Goal: Task Accomplishment & Management: Use online tool/utility

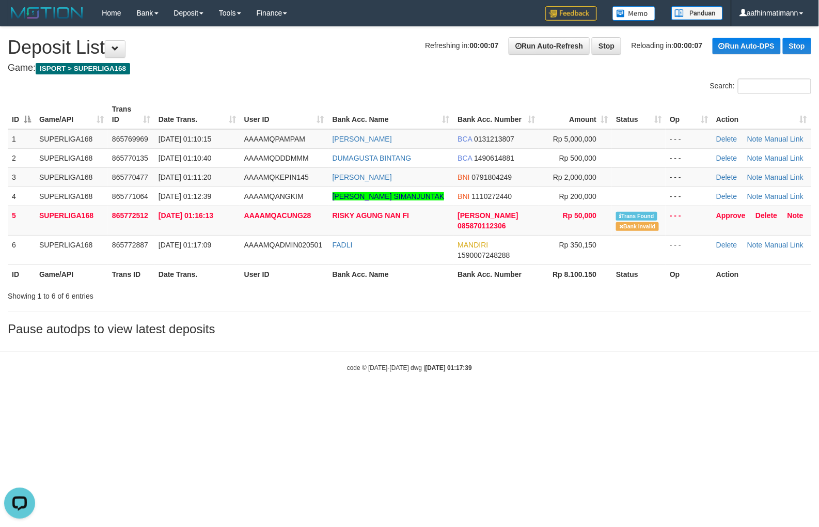
click at [384, 308] on div "**********" at bounding box center [409, 184] width 819 height 314
click at [352, 283] on div "ID Game/API Trans ID Date Trans. User ID Bank Acc. Name Bank Acc. Number Amount…" at bounding box center [409, 192] width 819 height 190
drag, startPoint x: 161, startPoint y: 362, endPoint x: 142, endPoint y: 376, distance: 22.9
click at [156, 366] on div "code © [DATE]-[DATE] dwg | [DATE] 01:17:43" at bounding box center [409, 367] width 819 height 10
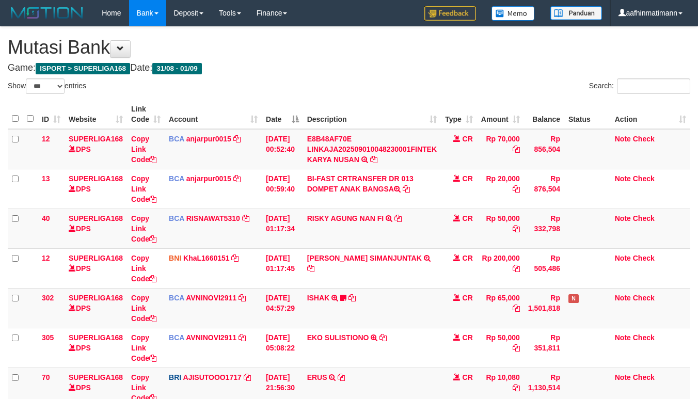
select select "***"
drag, startPoint x: 412, startPoint y: 119, endPoint x: 706, endPoint y: 235, distance: 315.9
click at [419, 119] on th "Description" at bounding box center [372, 114] width 138 height 29
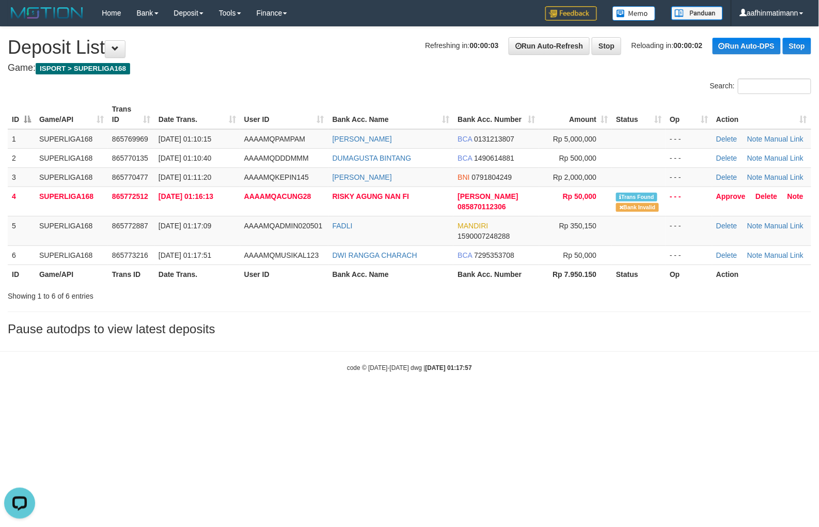
drag, startPoint x: 560, startPoint y: 290, endPoint x: 513, endPoint y: 285, distance: 47.3
click at [549, 293] on div "Showing 1 to 6 of 6 entries" at bounding box center [409, 294] width 819 height 14
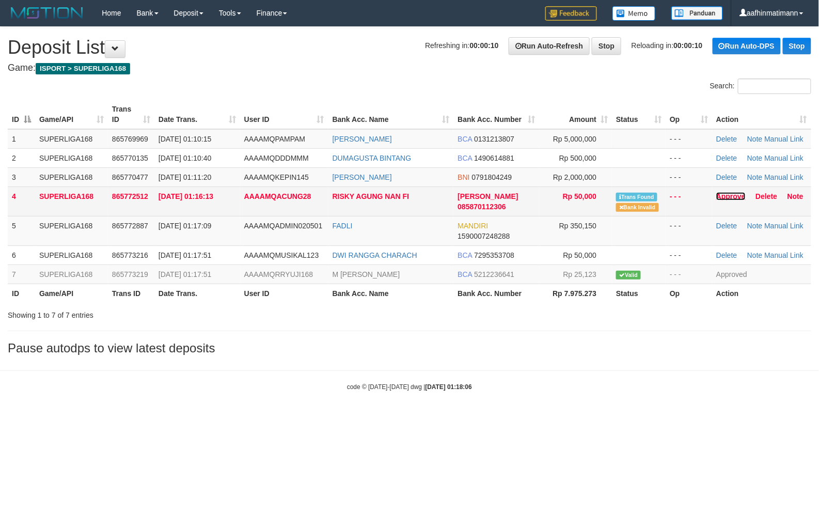
click at [725, 195] on link "Approve" at bounding box center [730, 196] width 29 height 8
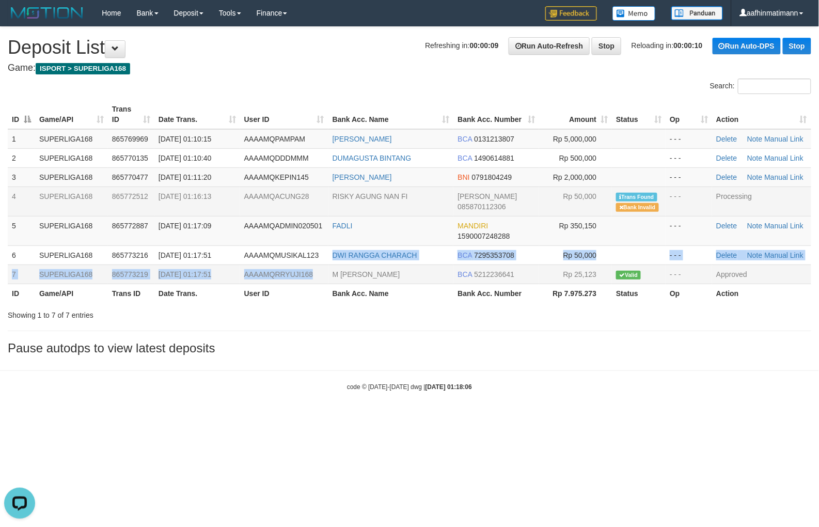
drag, startPoint x: 323, startPoint y: 266, endPoint x: 318, endPoint y: 269, distance: 6.5
click at [321, 269] on tbody "1 SUPERLIGA168 865769969 01/09/2025 01:10:15 AAAAMQPAMPAM AGUS HARTOYO BCA 0131…" at bounding box center [409, 206] width 803 height 155
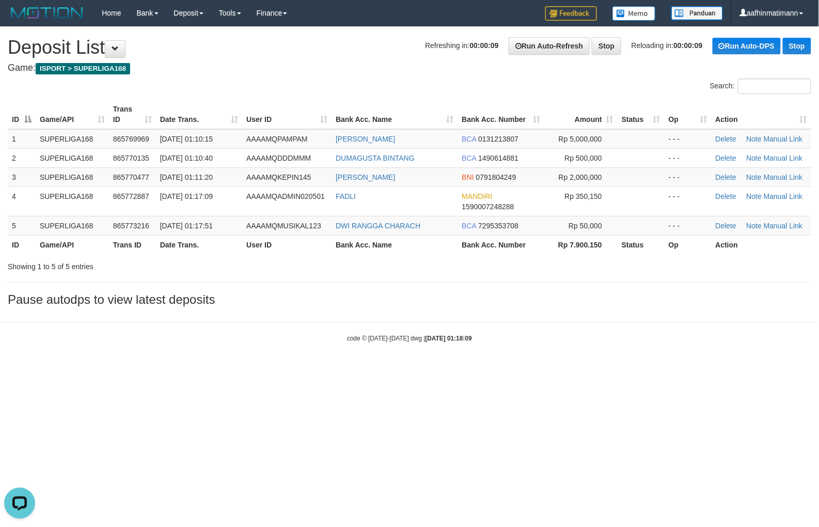
click at [228, 338] on div "code © [DATE]-[DATE] dwg | [DATE] 01:18:09" at bounding box center [409, 337] width 819 height 10
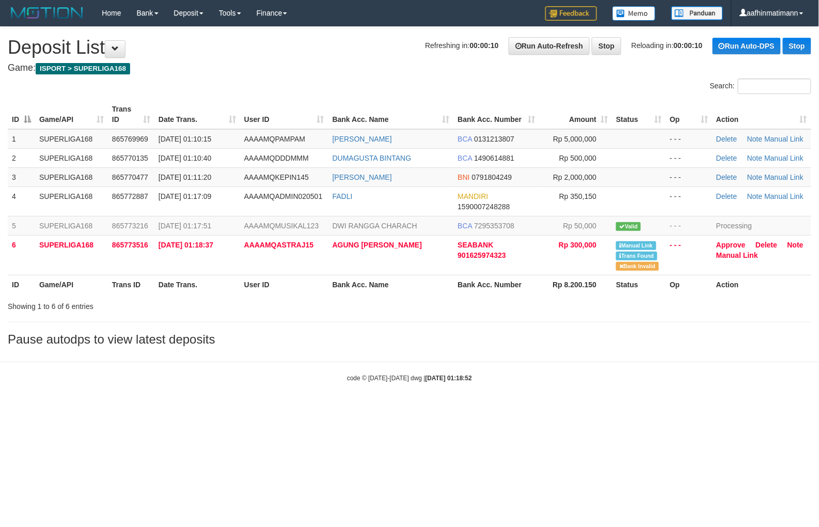
click at [181, 308] on div "Showing 1 to 6 of 6 entries" at bounding box center [171, 304] width 326 height 14
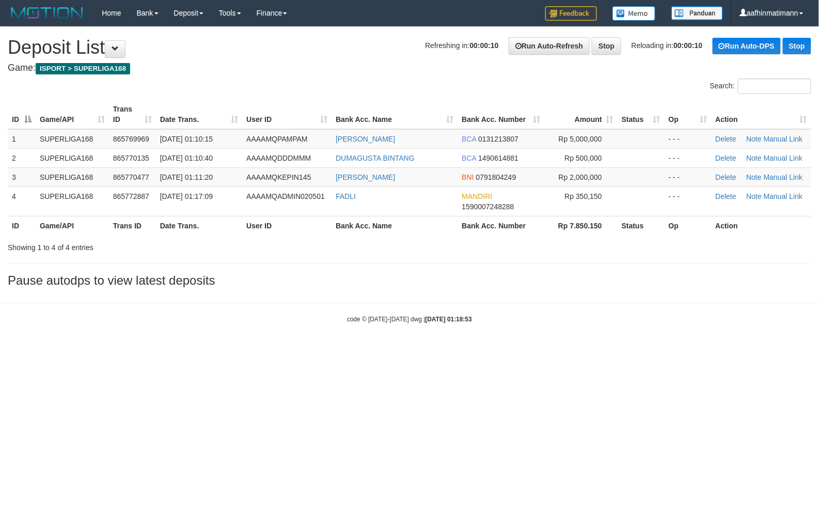
click at [450, 350] on html "Toggle navigation Home Bank Account List Load By Website Group [ISPORT] SUPERLI…" at bounding box center [409, 175] width 819 height 350
drag, startPoint x: 450, startPoint y: 379, endPoint x: 255, endPoint y: 413, distance: 198.6
click at [448, 350] on html "Toggle navigation Home Bank Account List Load By Website Group [ISPORT] SUPERLI…" at bounding box center [409, 175] width 819 height 350
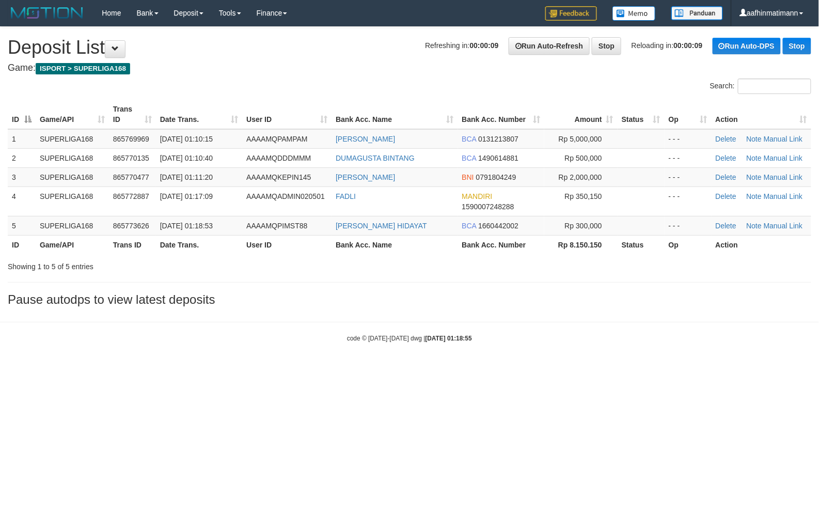
click at [354, 308] on div "**********" at bounding box center [409, 169] width 819 height 284
click at [396, 369] on html "Toggle navigation Home Bank Account List Load By Website Group [ISPORT] SUPERLI…" at bounding box center [409, 184] width 819 height 369
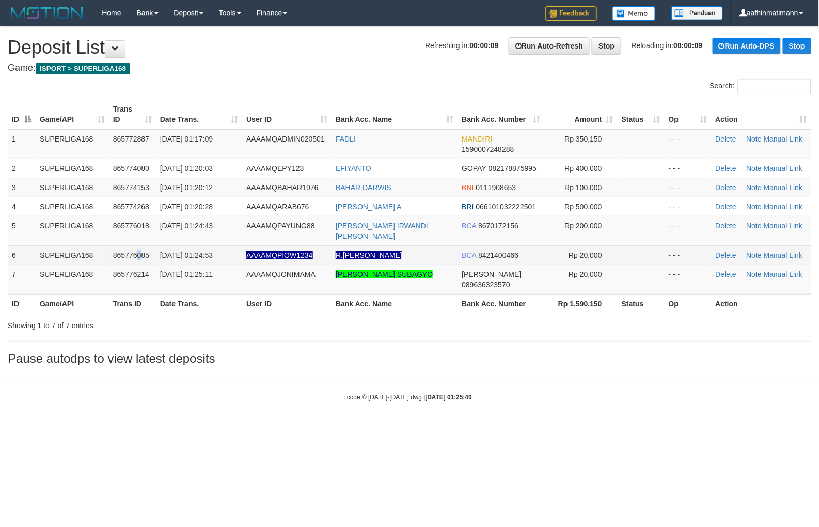
click at [139, 251] on span "865776085" at bounding box center [131, 255] width 36 height 8
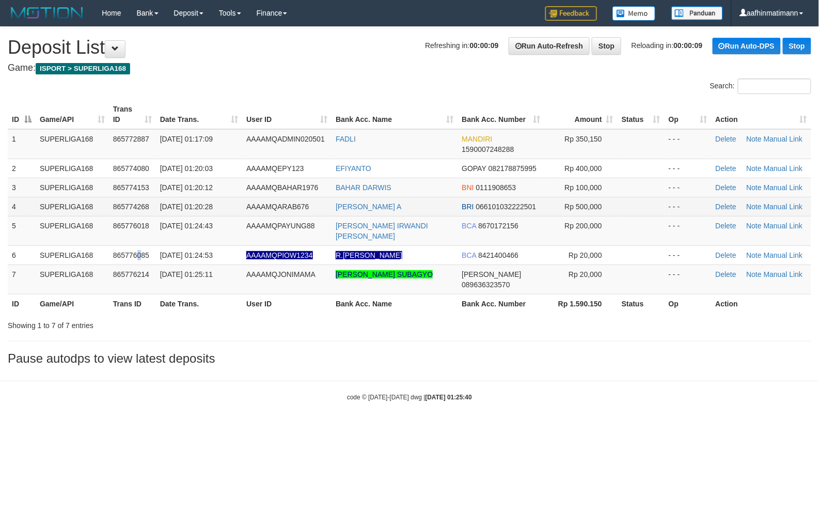
drag, startPoint x: 139, startPoint y: 246, endPoint x: 76, endPoint y: 213, distance: 71.8
click at [150, 253] on tbody "1 SUPERLIGA168 865772887 [DATE] 01:17:09 AAAAMQADMIN020501 FADLI MANDIRI 159000…" at bounding box center [409, 211] width 803 height 165
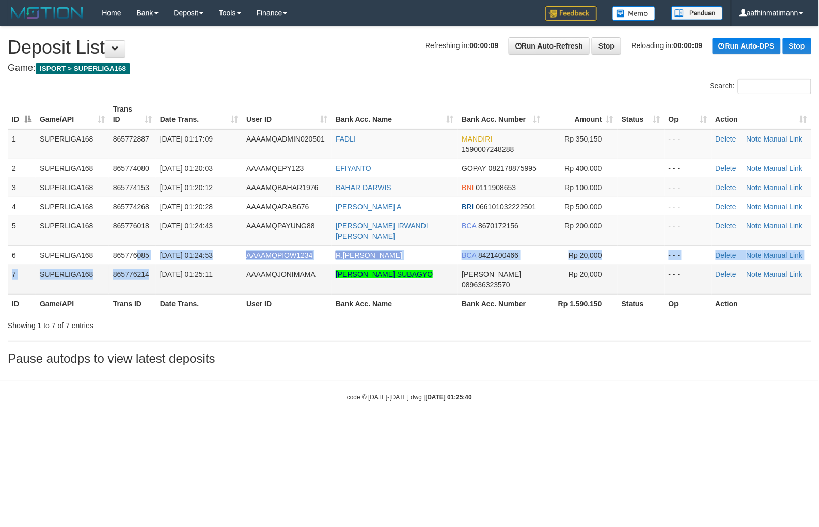
click at [104, 264] on td "SUPERLIGA168" at bounding box center [72, 278] width 73 height 29
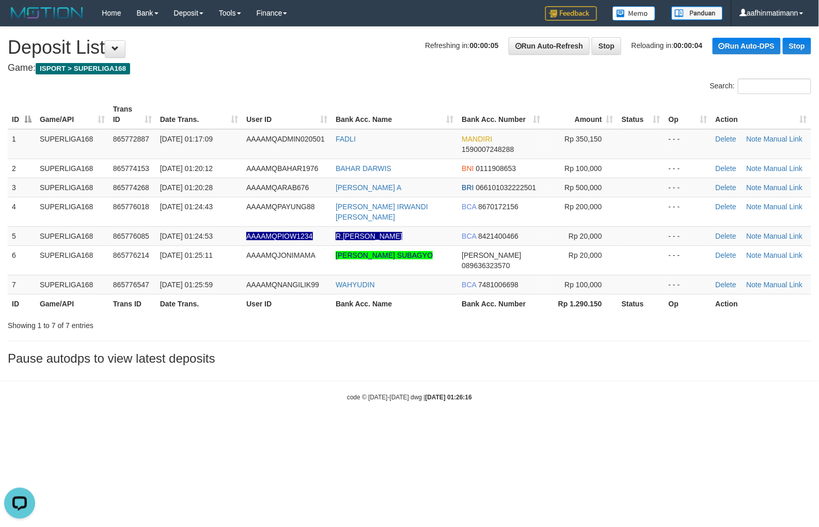
click at [400, 352] on h3 "Pause autodps to view latest deposits" at bounding box center [409, 358] width 803 height 13
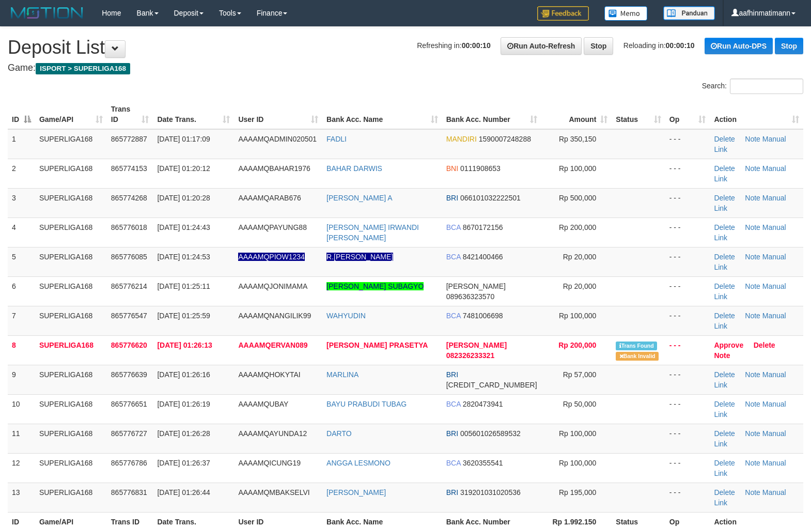
click at [135, 512] on th "Trans ID" at bounding box center [130, 521] width 46 height 19
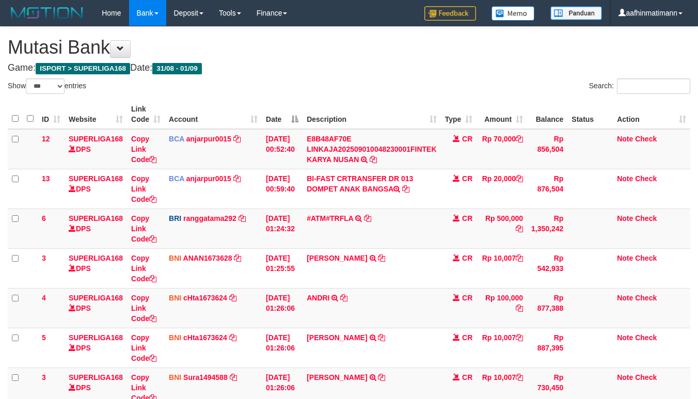
select select "***"
click at [282, 83] on div "Show ** ** ** *** entries" at bounding box center [175, 87] width 334 height 18
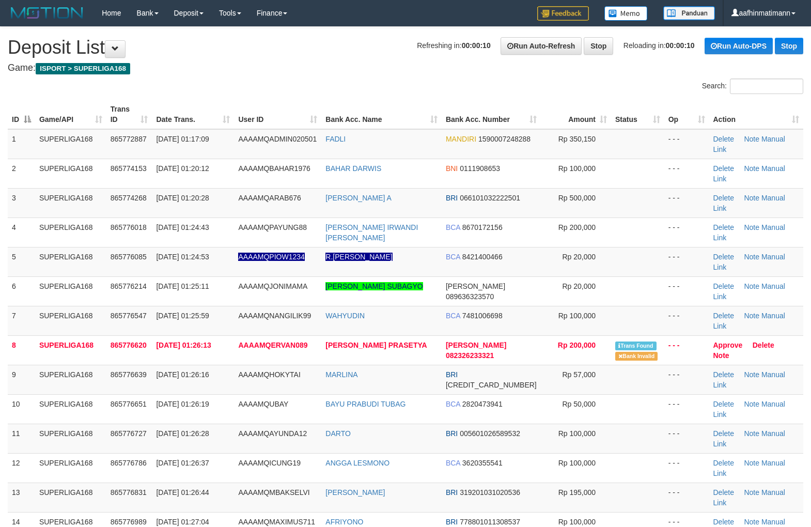
click at [228, 122] on th "Date Trans." at bounding box center [193, 114] width 82 height 29
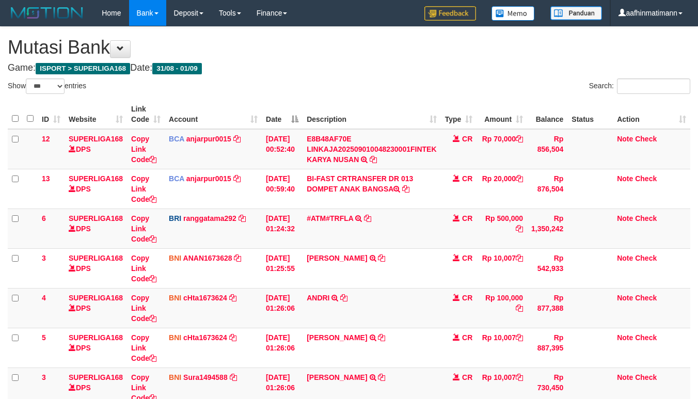
select select "***"
click at [386, 64] on h4 "Game: ISPORT > SUPERLIGA168 Date: 31/08 - 01/09" at bounding box center [349, 68] width 683 height 10
click at [345, 94] on div "Show ** ** ** *** entries" at bounding box center [174, 87] width 349 height 18
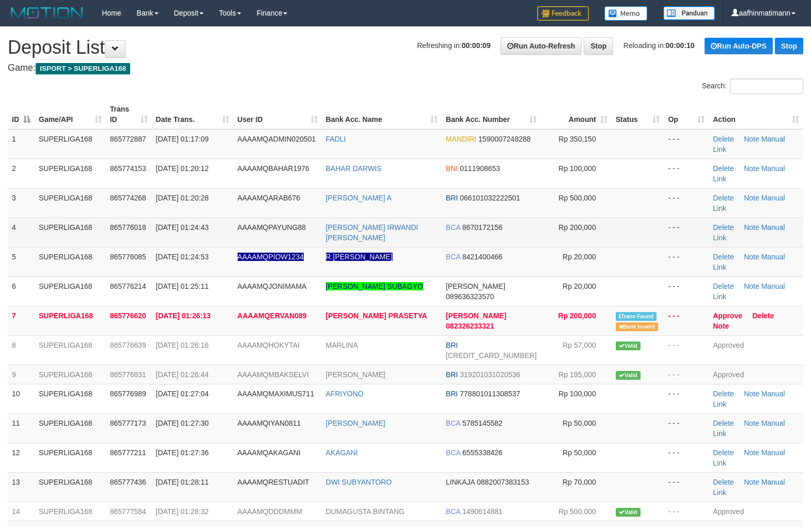
click at [109, 217] on tr "4 SUPERLIGA168 865776018 01/09/2025 01:24:43 AAAAMQPAYUNG88 ANDRE IRWANDI ROSI …" at bounding box center [405, 231] width 795 height 29
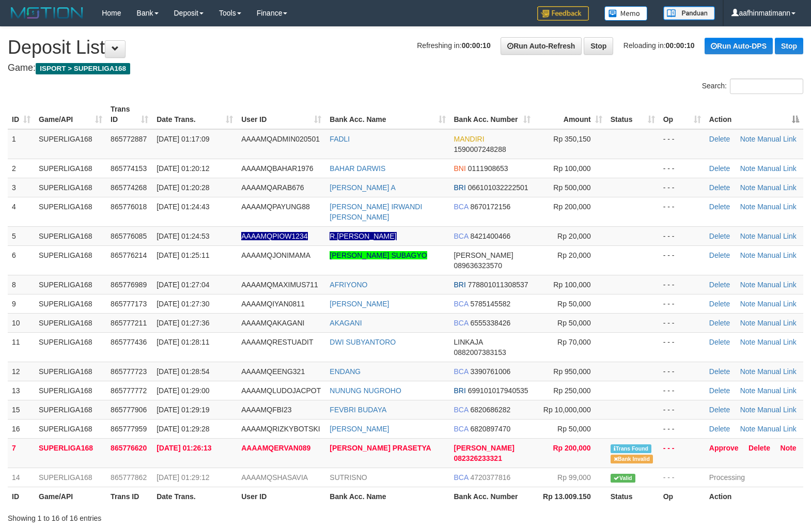
click at [789, 110] on th "Action" at bounding box center [754, 114] width 98 height 29
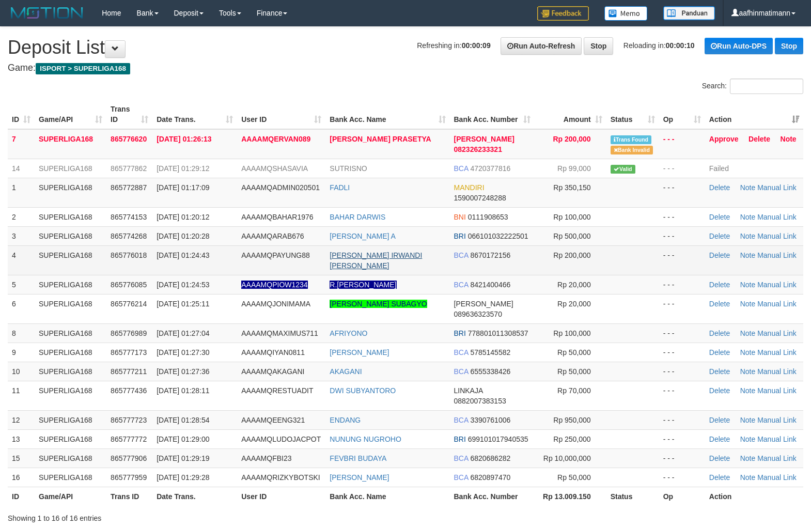
click at [394, 257] on link "ANDRE IRWANDI ROSI" at bounding box center [375, 260] width 92 height 19
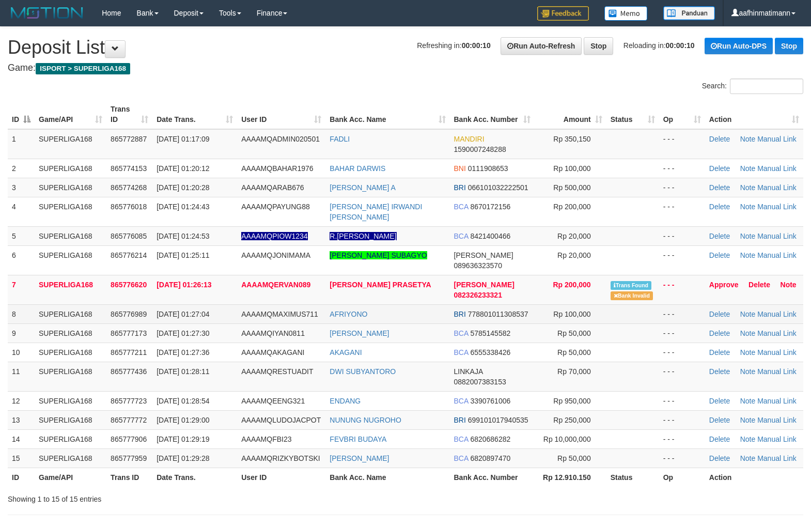
click at [205, 304] on td "[DATE] 01:27:04" at bounding box center [194, 313] width 85 height 19
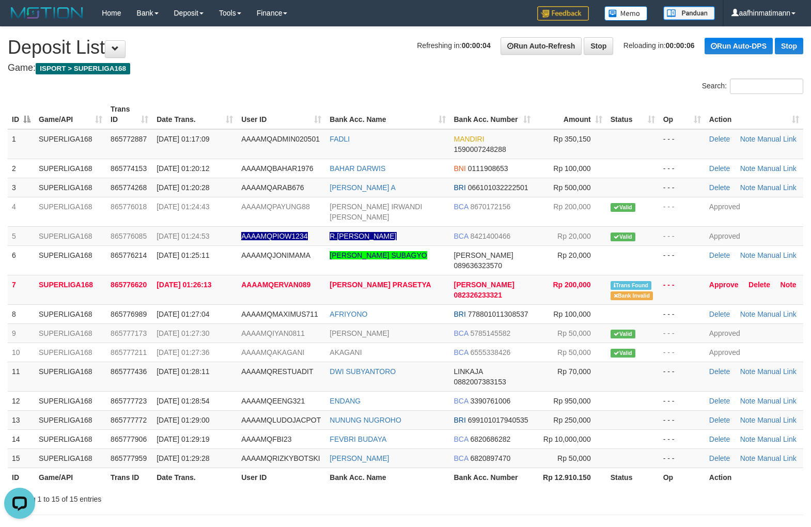
click at [308, 97] on div "ID Game/API Trans ID Date Trans. User ID Bank Acc. Name Bank Acc. Number Amount…" at bounding box center [405, 293] width 811 height 393
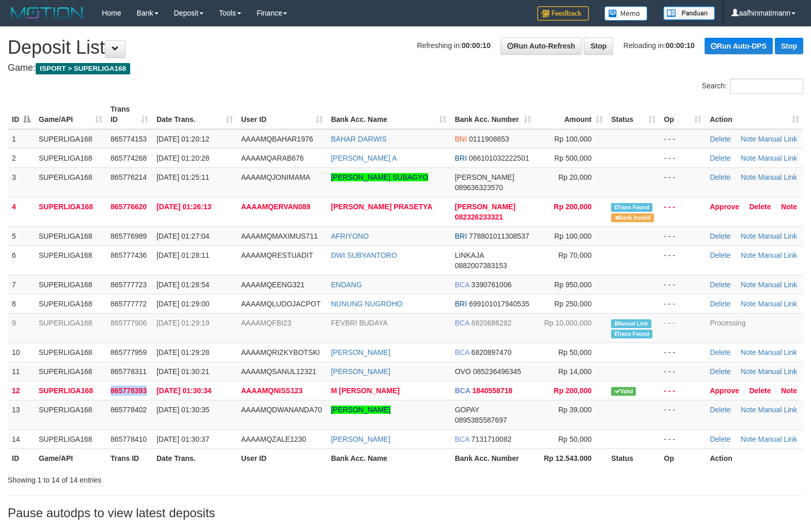
click at [121, 386] on span "865778393" at bounding box center [128, 390] width 36 height 8
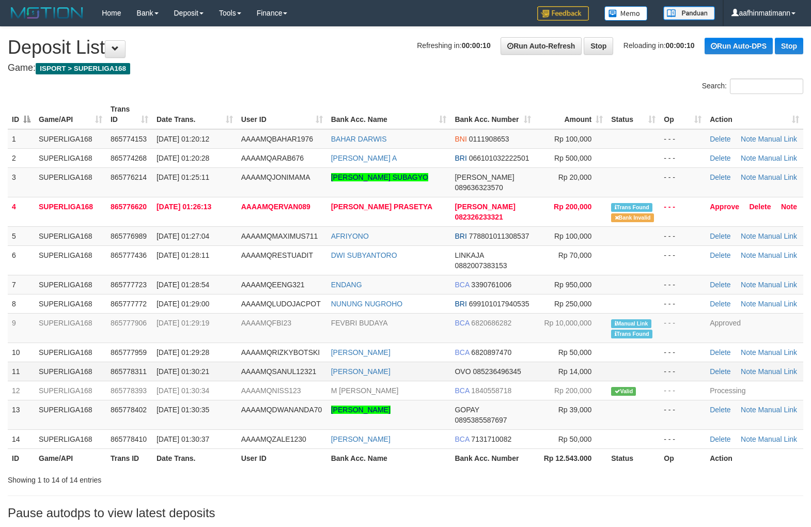
click at [120, 367] on span "865778311" at bounding box center [128, 371] width 36 height 8
click at [127, 347] on td "865777959" at bounding box center [129, 351] width 46 height 19
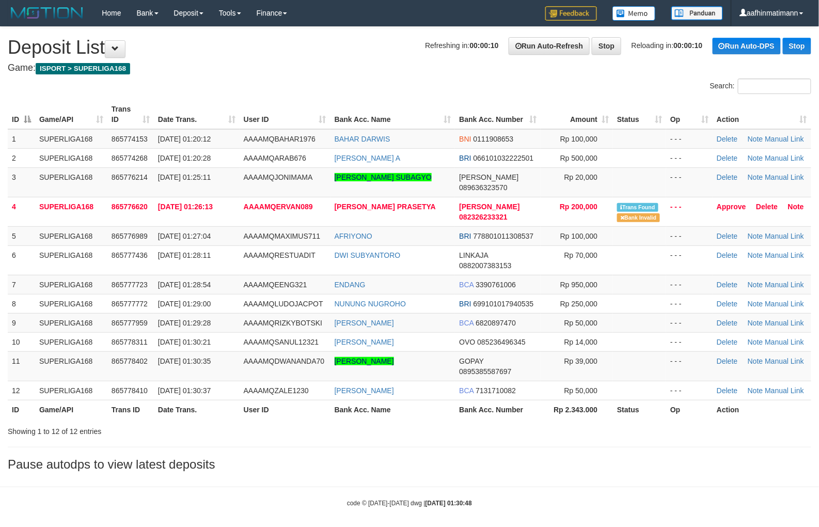
drag, startPoint x: 0, startPoint y: 0, endPoint x: 295, endPoint y: 66, distance: 302.0
click at [295, 66] on h4 "Game: ISPORT > SUPERLIGA168" at bounding box center [409, 68] width 803 height 10
click td "01/09/2025 01:25:11"
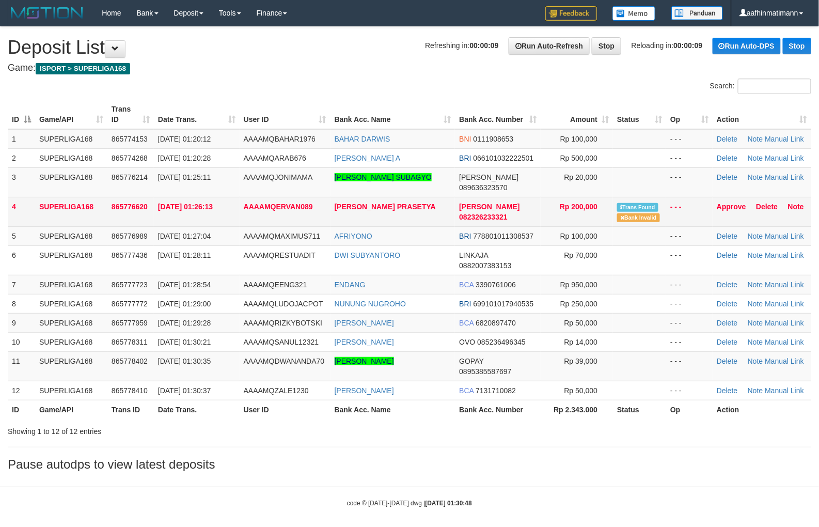
click td "01/09/2025 01:26:13"
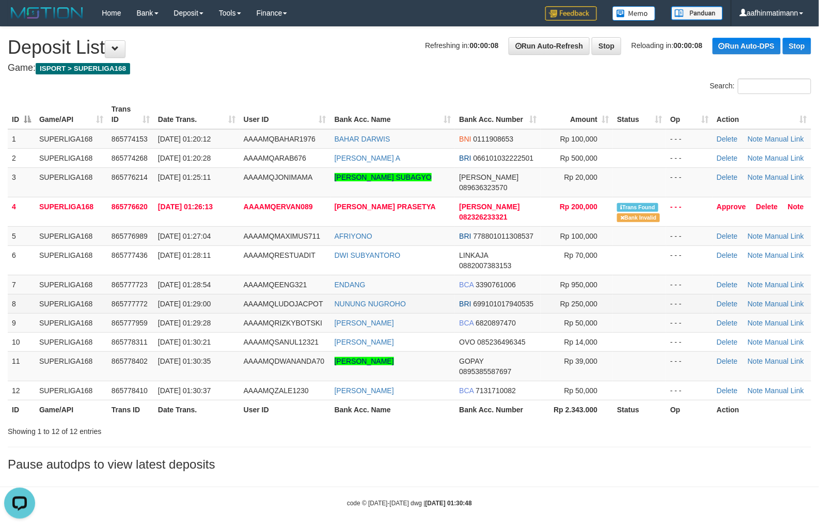
click td "865777772"
click td "865777723"
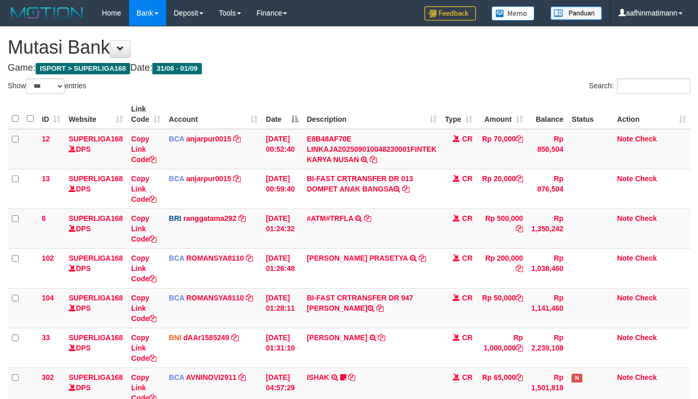
select select "***"
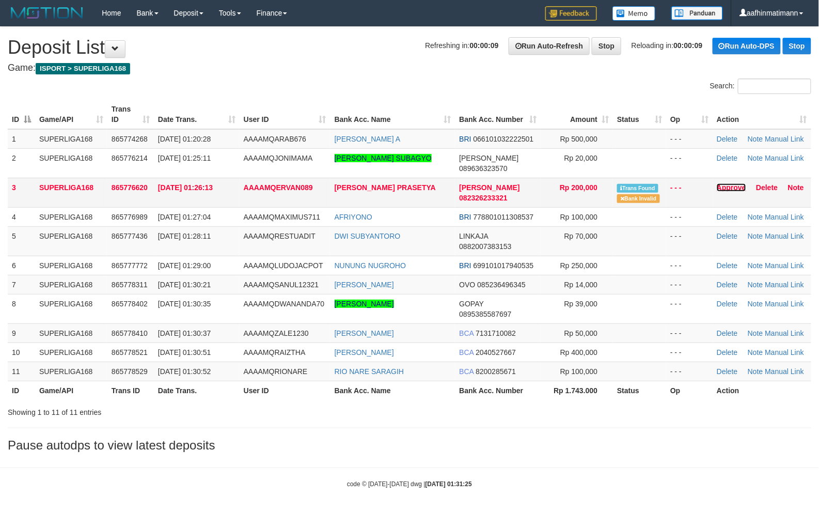
click at [724, 183] on link "Approve" at bounding box center [731, 187] width 29 height 8
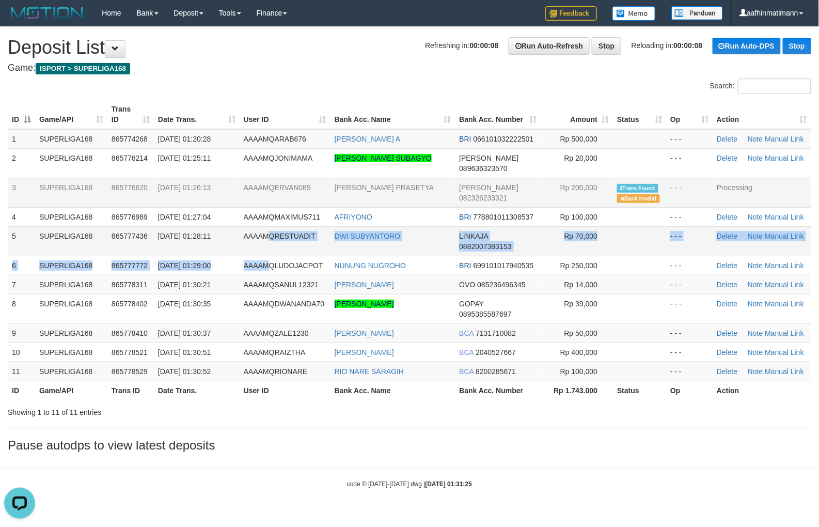
click at [266, 244] on tbody "1 SUPERLIGA168 865774268 01/09/2025 01:20:28 AAAAMQARAB676 ILHAM ARIFIN A BRI 0…" at bounding box center [409, 255] width 803 height 252
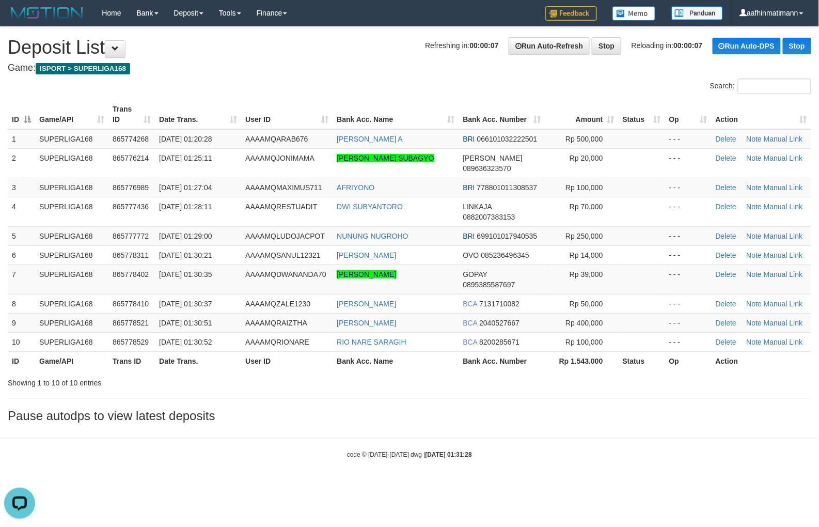
click at [98, 431] on body "Toggle navigation Home Bank Account List Load By Website Group [ISPORT] SUPERLI…" at bounding box center [409, 242] width 819 height 485
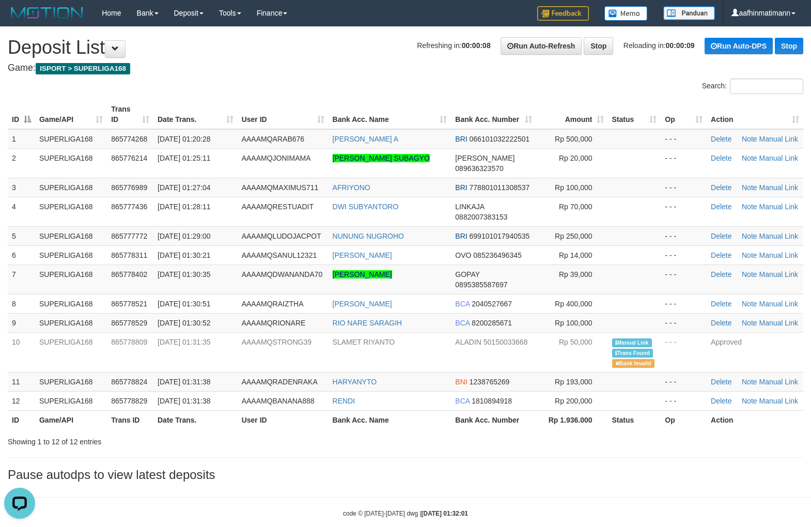
click at [338, 85] on div "Search:" at bounding box center [405, 87] width 811 height 18
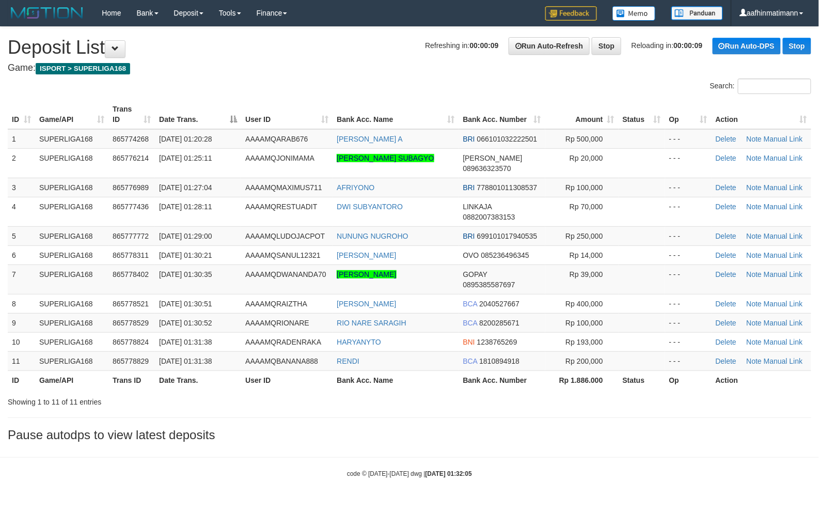
click at [215, 125] on th "Date Trans." at bounding box center [198, 114] width 86 height 29
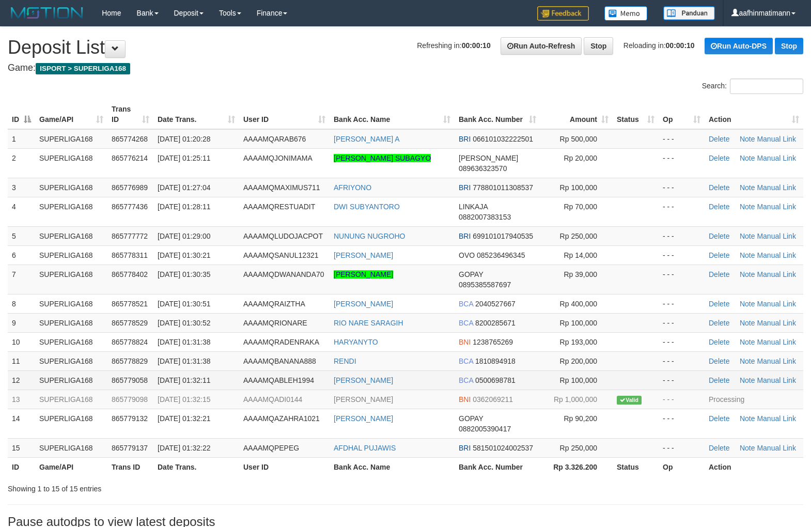
drag, startPoint x: 239, startPoint y: 251, endPoint x: 143, endPoint y: 378, distance: 159.2
click at [234, 256] on tbody "1 SUPERLIGA168 865774268 [DATE] 01:20:28 AAAAMQARAB676 [PERSON_NAME] A BRI 0661…" at bounding box center [405, 293] width 795 height 328
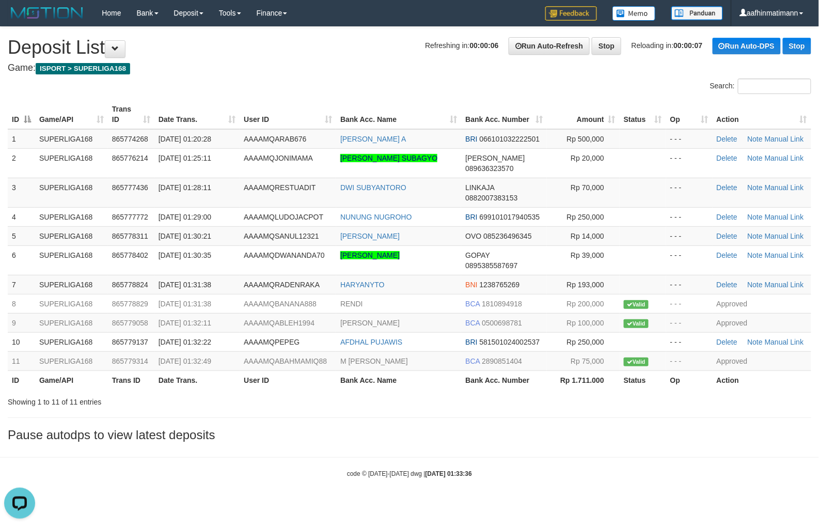
click at [325, 98] on div "ID Game/API Trans ID Date Trans. User ID Bank Acc. Name Bank Acc. Number Amount…" at bounding box center [409, 245] width 819 height 296
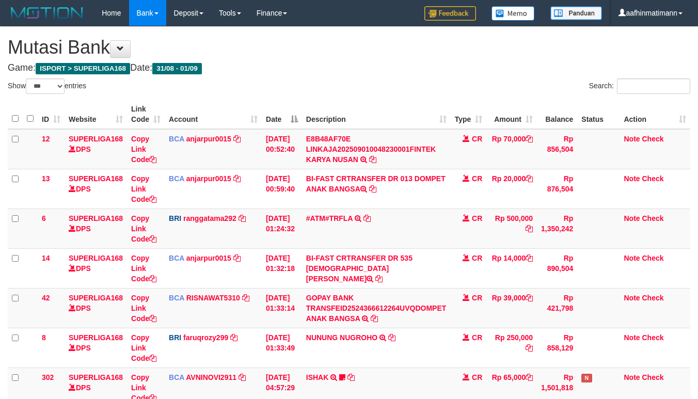
select select "***"
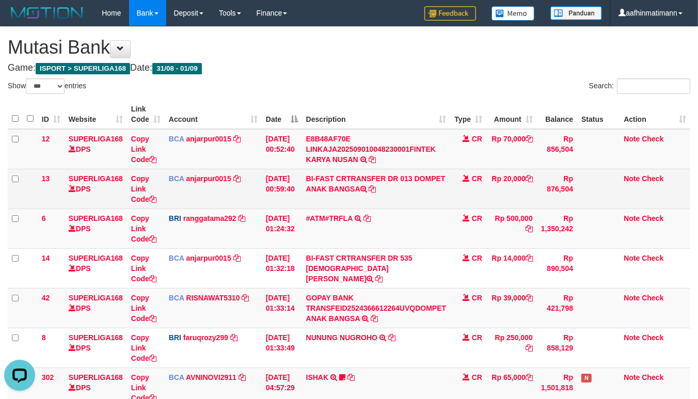
click at [429, 181] on td "BI-FAST CRTRANSFER DR 013 DOMPET ANAK BANGSA" at bounding box center [376, 189] width 149 height 40
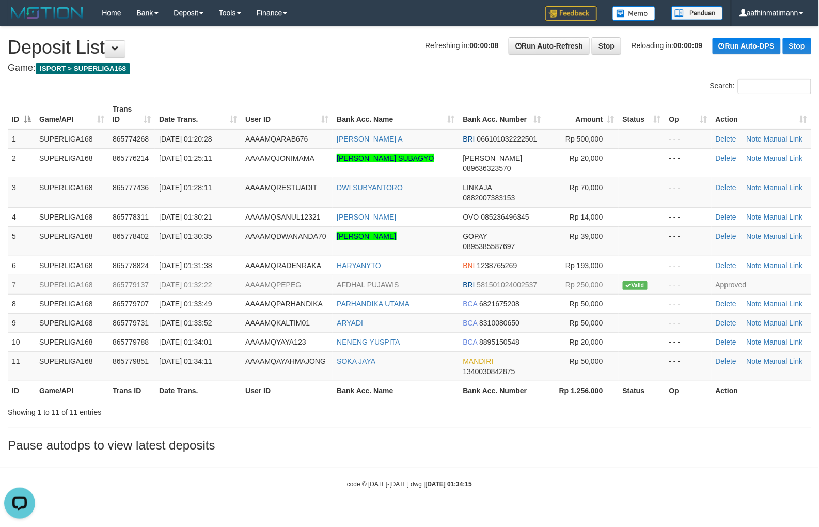
drag, startPoint x: 291, startPoint y: 94, endPoint x: 275, endPoint y: 126, distance: 35.6
click at [291, 94] on div "Search:" at bounding box center [409, 87] width 819 height 18
click at [257, 178] on td "AAAAMQRESTUADIT" at bounding box center [286, 192] width 91 height 29
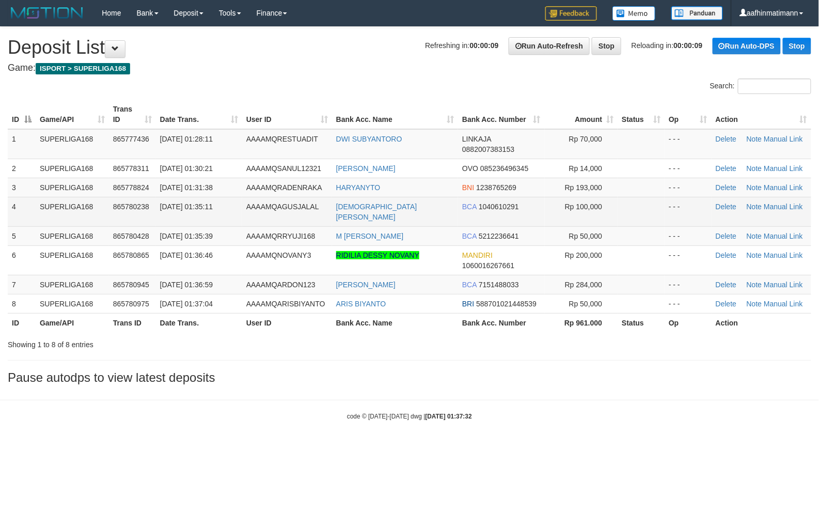
click at [209, 210] on td "[DATE] 01:35:11" at bounding box center [199, 211] width 86 height 29
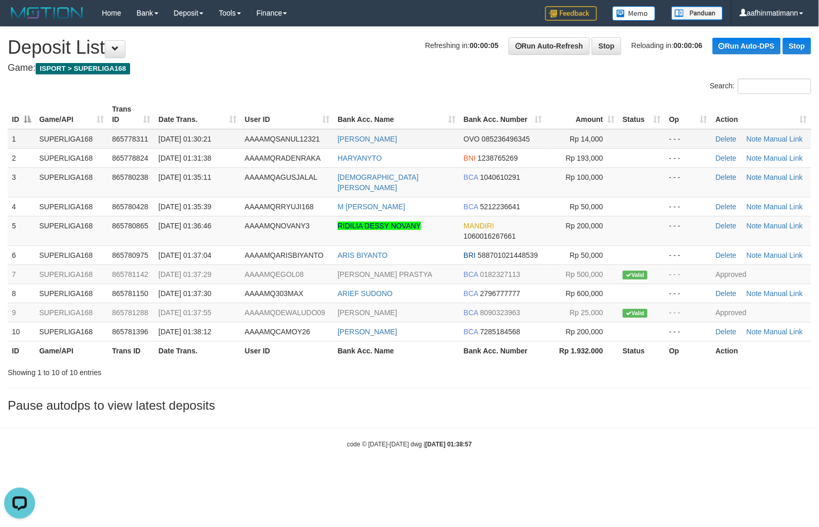
click at [318, 81] on div "Search:" at bounding box center [409, 87] width 819 height 18
drag, startPoint x: 233, startPoint y: 282, endPoint x: 70, endPoint y: 458, distance: 240.7
click at [226, 293] on tbody "1 SUPERLIGA168 865778311 01/09/2025 01:30:21 AAAAMQSANUL12321 ADHA YUDRI OVO 08…" at bounding box center [409, 235] width 803 height 212
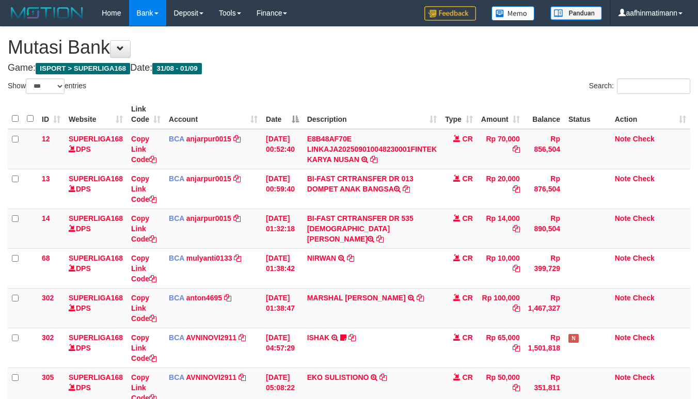
select select "***"
drag, startPoint x: 329, startPoint y: 212, endPoint x: 703, endPoint y: 392, distance: 415.6
click at [327, 213] on td "BI-FAST CRTRANSFER DR 535 MUHAMMAD ICHSAN BA" at bounding box center [372, 229] width 138 height 40
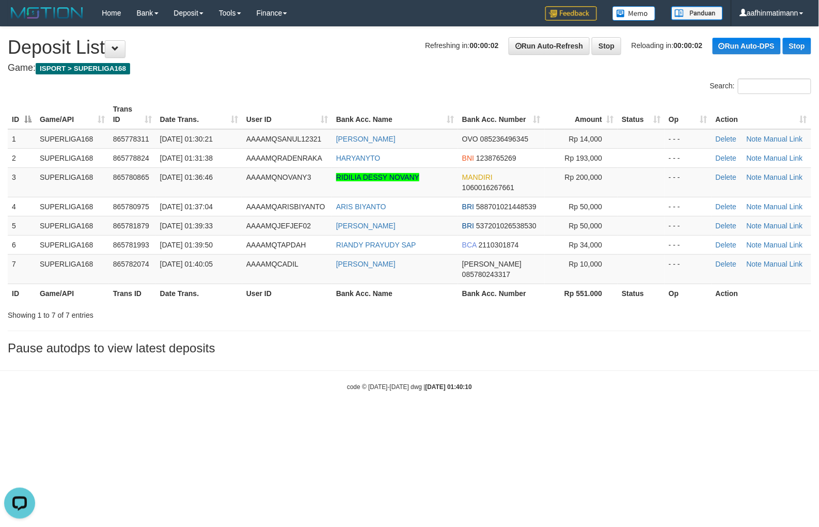
drag, startPoint x: 430, startPoint y: 347, endPoint x: 412, endPoint y: 339, distance: 19.2
click at [429, 347] on div "**********" at bounding box center [409, 193] width 819 height 333
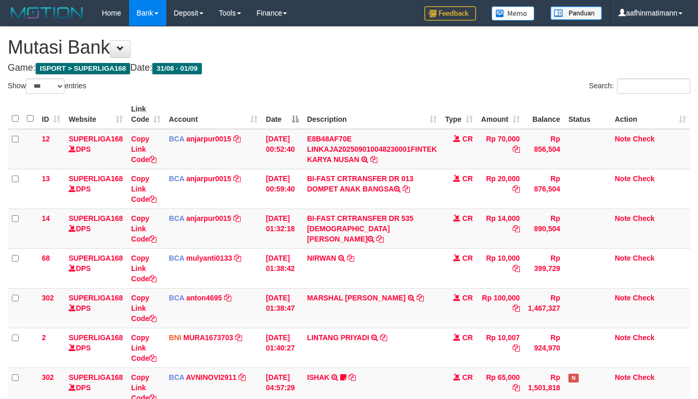
select select "***"
drag, startPoint x: 227, startPoint y: 59, endPoint x: 692, endPoint y: 120, distance: 468.6
click at [236, 66] on div "**********" at bounding box center [349, 313] width 698 height 572
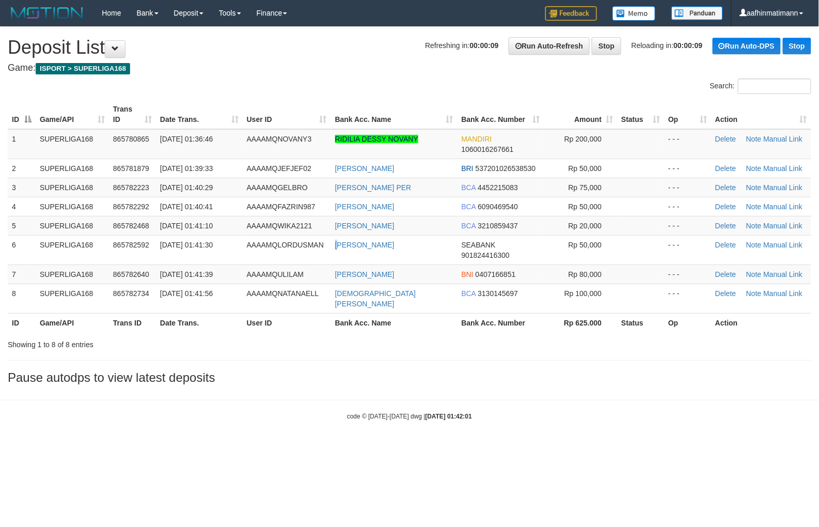
drag, startPoint x: 337, startPoint y: 257, endPoint x: 209, endPoint y: 371, distance: 171.5
click at [336, 257] on td "[PERSON_NAME]" at bounding box center [394, 249] width 126 height 29
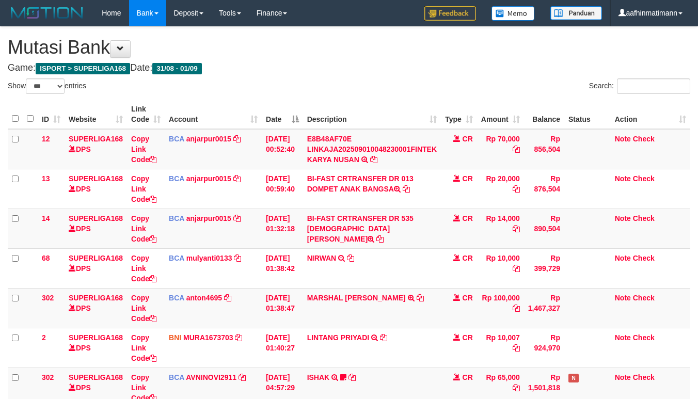
select select "***"
click at [336, 81] on div "Show ** ** ** *** entries" at bounding box center [175, 87] width 334 height 18
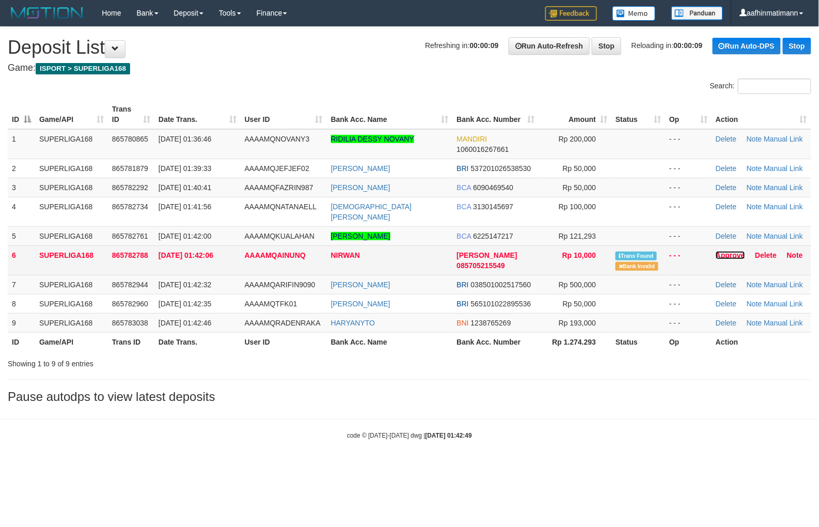
click at [731, 251] on link "Approve" at bounding box center [730, 255] width 29 height 8
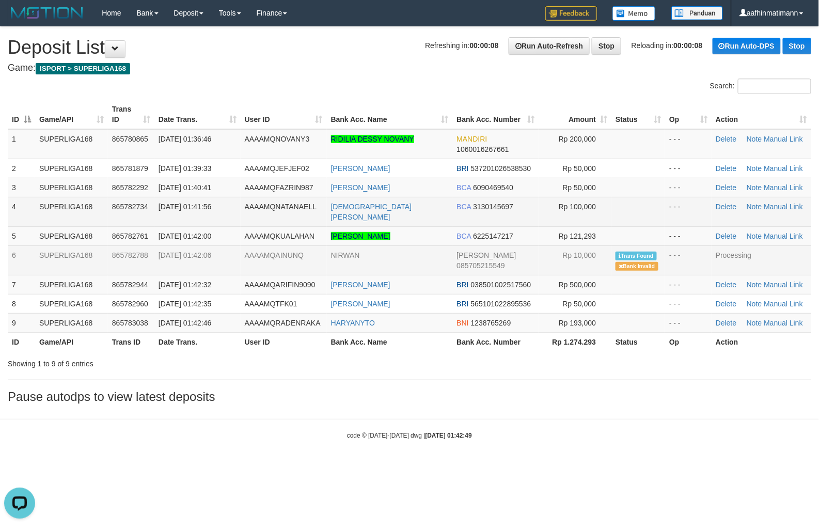
click at [271, 202] on span "AAAAMQNATANAELL" at bounding box center [281, 206] width 72 height 8
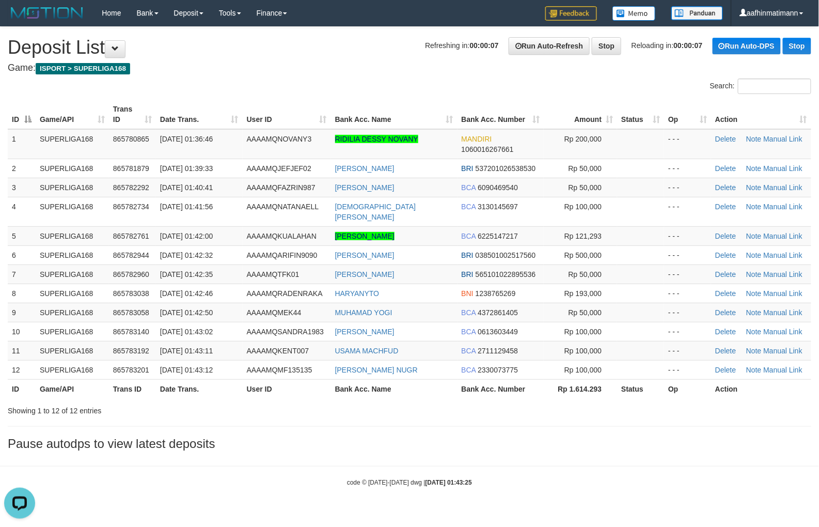
drag, startPoint x: 328, startPoint y: 88, endPoint x: 207, endPoint y: 277, distance: 224.8
click at [328, 88] on div "Search:" at bounding box center [409, 87] width 819 height 18
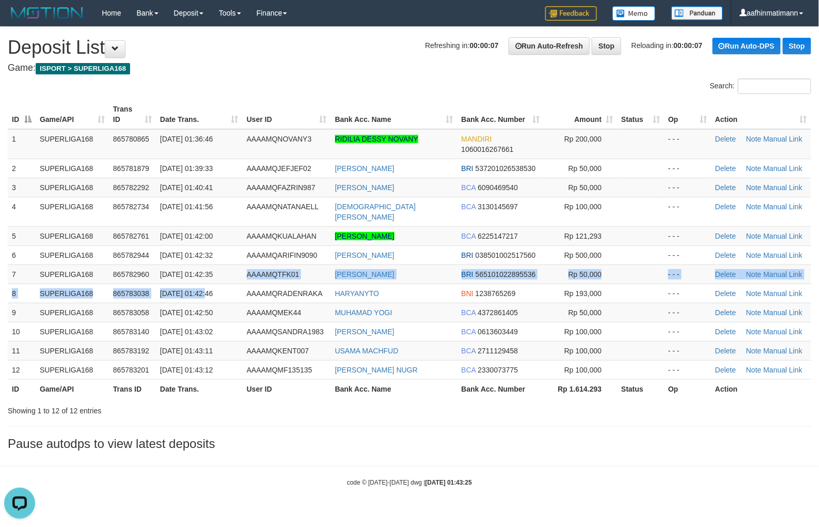
drag, startPoint x: 207, startPoint y: 277, endPoint x: 50, endPoint y: 382, distance: 189.0
click at [207, 285] on tbody "1 SUPERLIGA168 865780865 01/09/2025 01:36:46 AAAAMQNOVANY3 RIDILIA DESSY NOVANY…" at bounding box center [409, 254] width 803 height 250
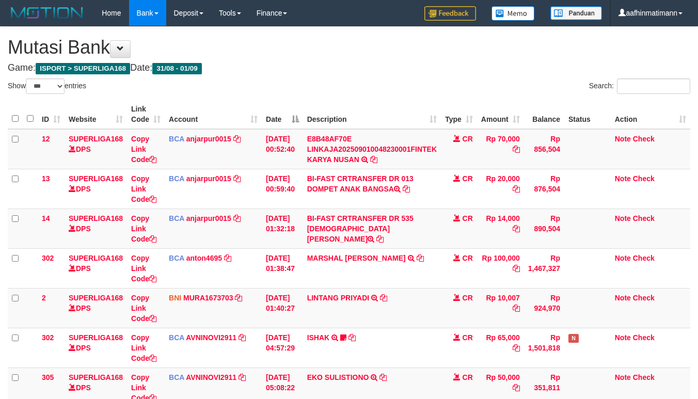
select select "***"
drag, startPoint x: 350, startPoint y: 44, endPoint x: 704, endPoint y: 106, distance: 359.5
click at [353, 44] on h1 "Mutasi Bank" at bounding box center [349, 47] width 683 height 21
select select "***"
click at [451, 231] on td "CR" at bounding box center [459, 229] width 36 height 40
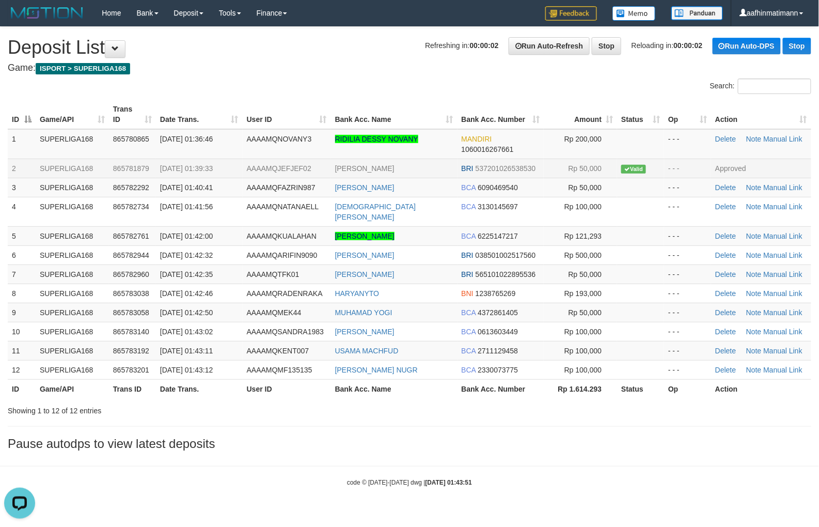
drag, startPoint x: 399, startPoint y: 96, endPoint x: 77, endPoint y: 165, distance: 329.0
click at [75, 161] on td "SUPERLIGA168" at bounding box center [72, 167] width 73 height 19
click at [78, 168] on td "SUPERLIGA168" at bounding box center [72, 167] width 73 height 19
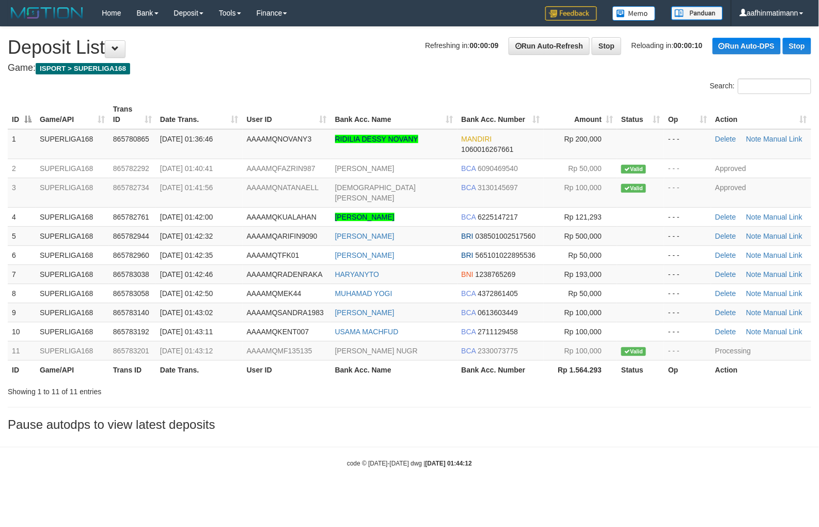
click at [331, 76] on div "**********" at bounding box center [409, 231] width 819 height 409
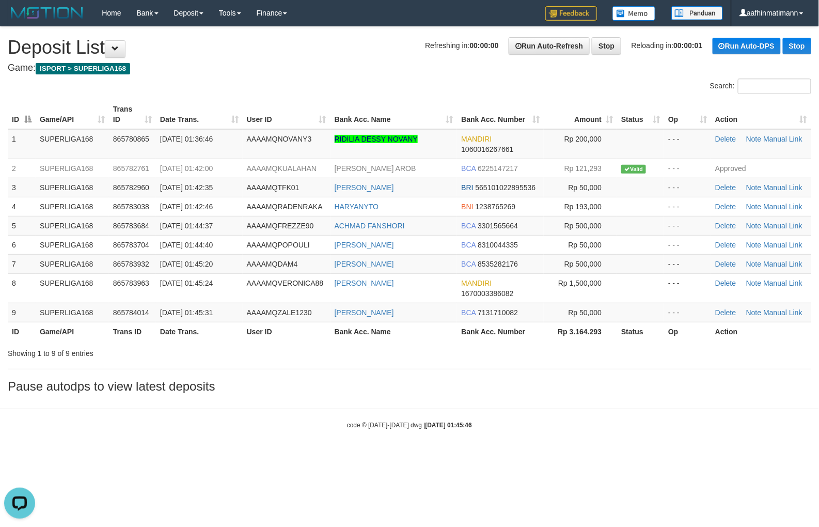
drag, startPoint x: 295, startPoint y: 106, endPoint x: 75, endPoint y: 451, distance: 408.6
click at [294, 106] on th "User ID" at bounding box center [287, 114] width 88 height 29
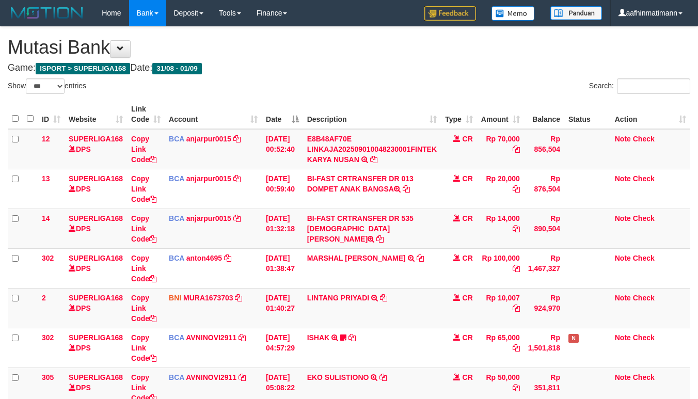
select select "***"
click at [280, 99] on div "ID Website Link Code Account Date Description Type Amount Balance Status Action…" at bounding box center [349, 308] width 698 height 423
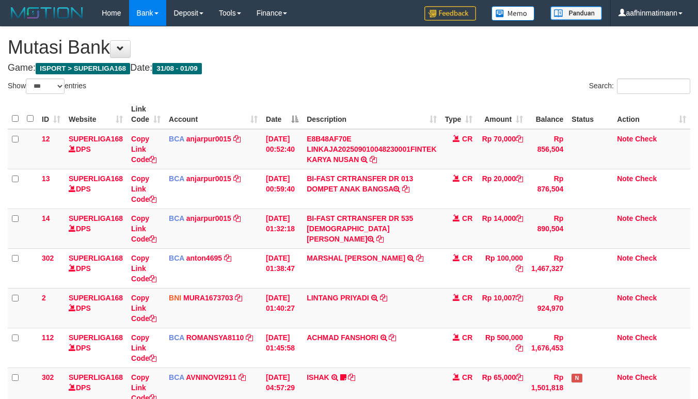
select select "***"
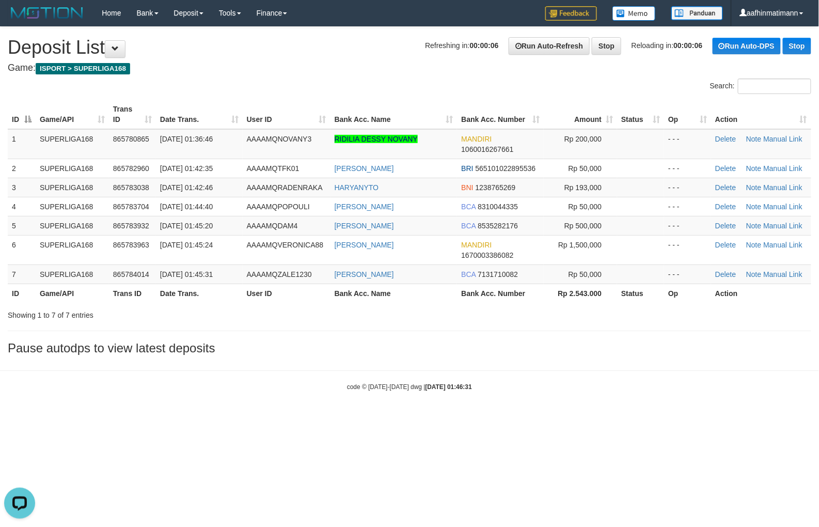
drag, startPoint x: 329, startPoint y: 342, endPoint x: 372, endPoint y: 467, distance: 131.9
click at [371, 417] on html "Toggle navigation Home Bank Account List Load By Website Group [ISPORT] SUPERLI…" at bounding box center [409, 208] width 819 height 417
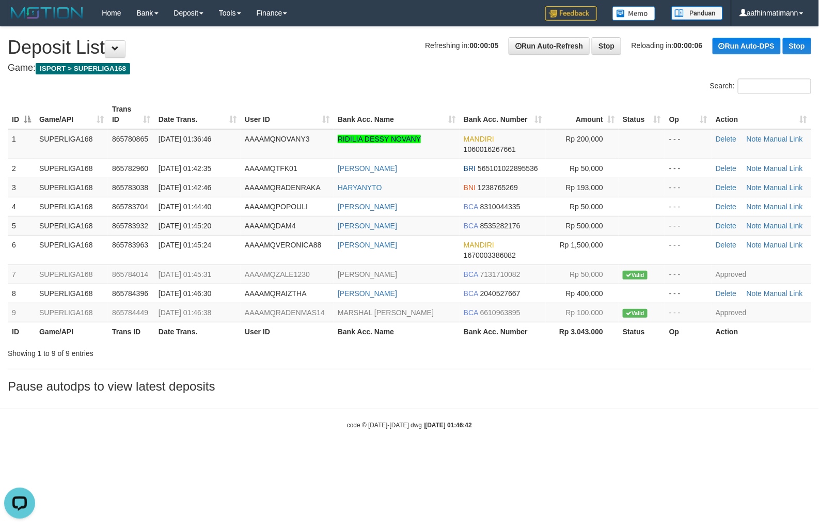
drag, startPoint x: 137, startPoint y: 116, endPoint x: 136, endPoint y: 124, distance: 7.8
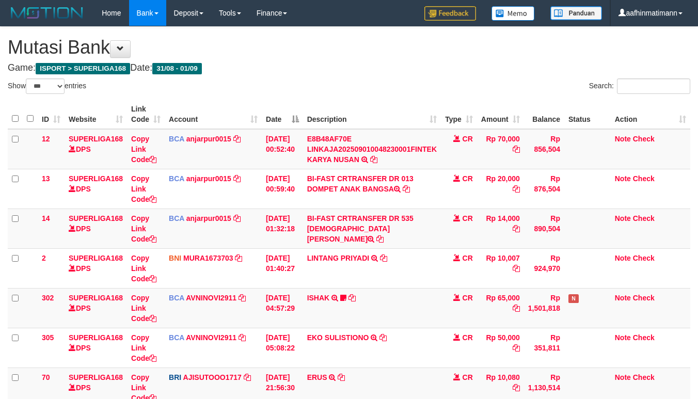
select select "***"
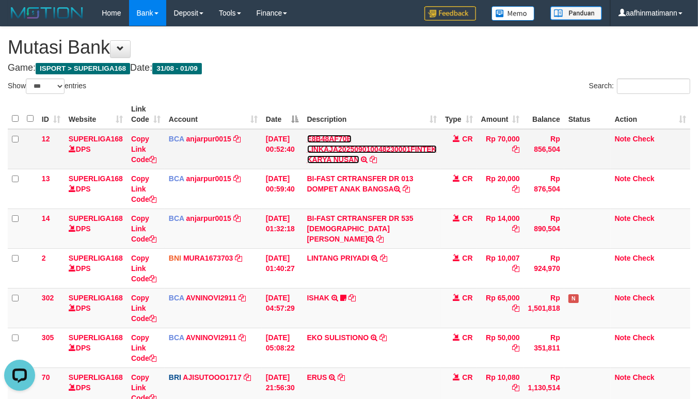
click at [378, 152] on link "E8B48AF70E LINKAJA202509010048230001FINTEK KARYA NUSAN" at bounding box center [372, 149] width 130 height 29
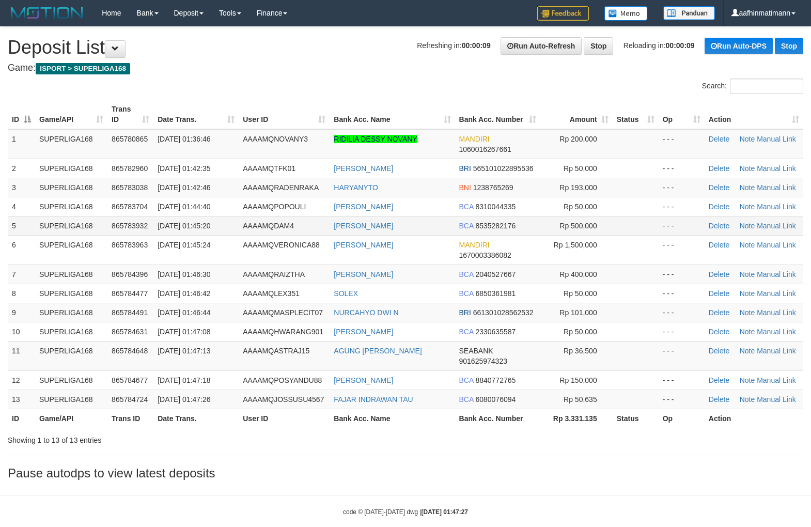
click at [255, 224] on span "AAAAMQDAM4" at bounding box center [268, 225] width 51 height 8
drag, startPoint x: 254, startPoint y: 224, endPoint x: 2, endPoint y: 413, distance: 315.6
click at [252, 224] on span "AAAAMQDAM4" at bounding box center [268, 225] width 51 height 8
click at [300, 80] on div "Search:" at bounding box center [405, 87] width 811 height 18
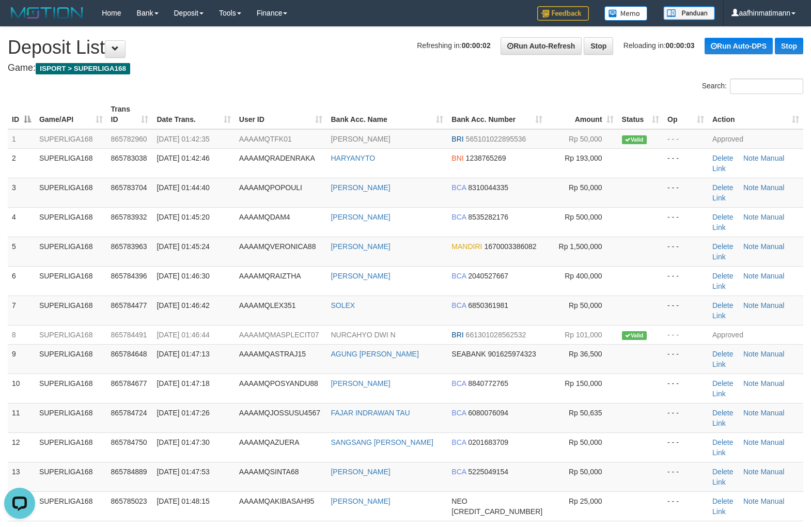
click at [359, 44] on h1 "Refreshing in: 00:00:02 Run Auto-Refresh Stop Reloading in: 00:00:03 Run Auto-D…" at bounding box center [405, 47] width 795 height 21
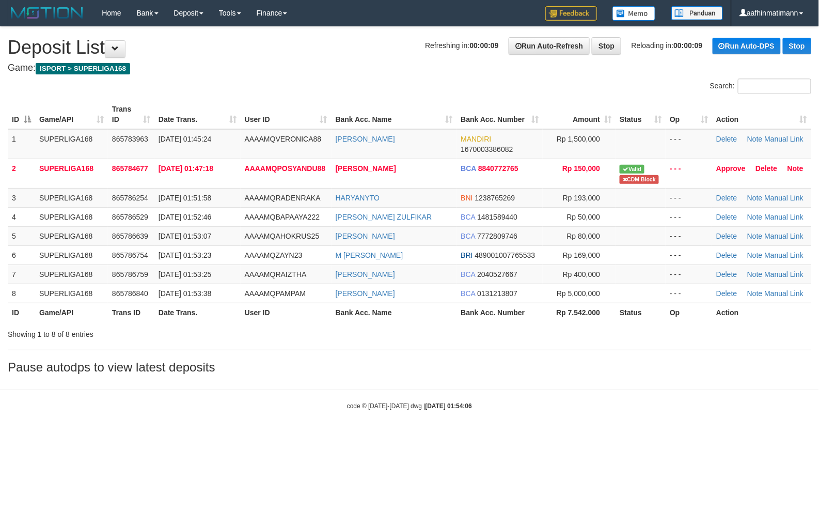
click at [807, 120] on th "Action" at bounding box center [761, 114] width 99 height 29
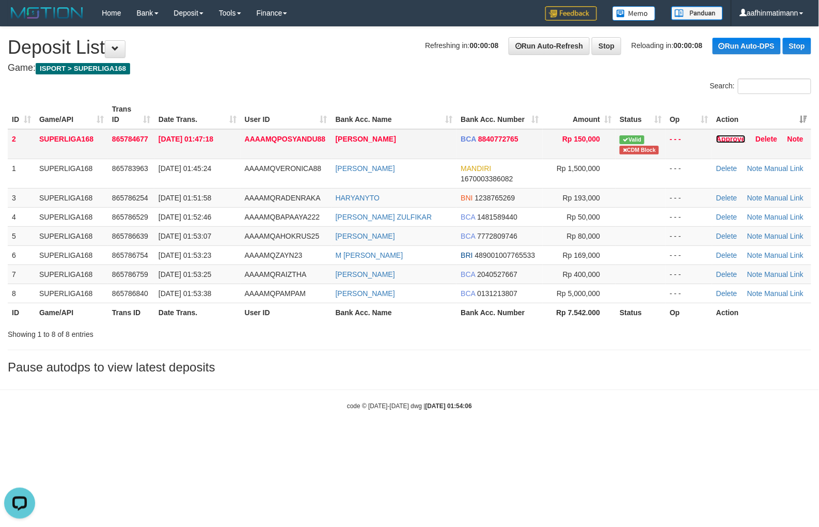
click at [736, 136] on link "Approve" at bounding box center [730, 139] width 29 height 8
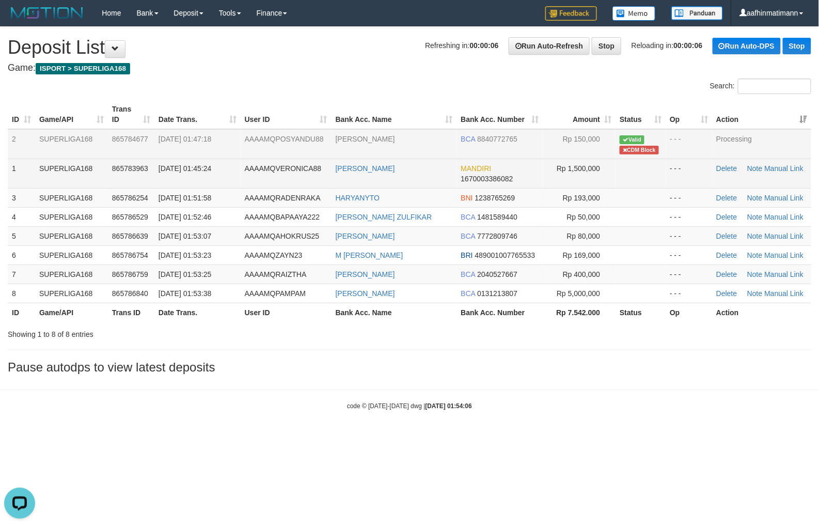
click at [167, 179] on td "[DATE] 01:45:24" at bounding box center [197, 172] width 86 height 29
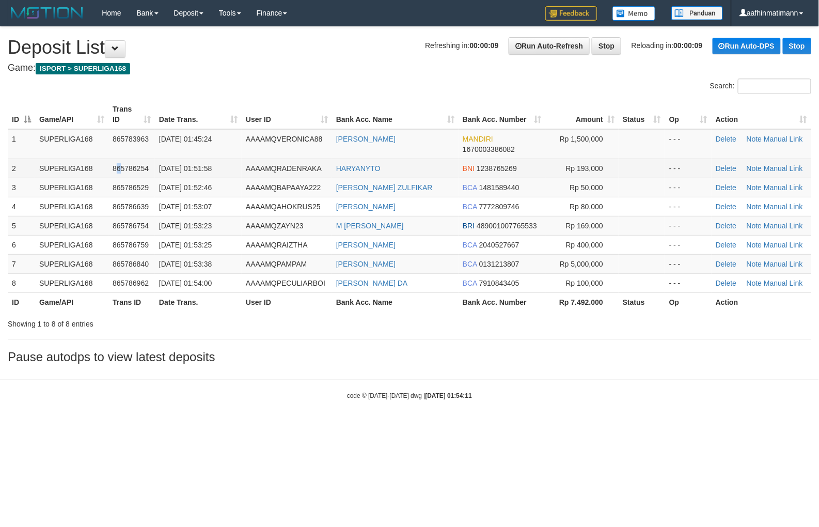
click at [119, 166] on span "865786254" at bounding box center [131, 168] width 36 height 8
